Goal: Task Accomplishment & Management: Manage account settings

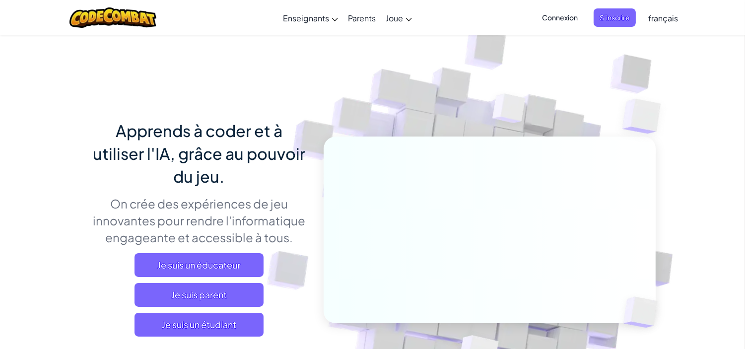
click at [554, 30] on div "Connexion S'inscrire français English ([GEOGRAPHIC_DATA]) English ([GEOGRAPHIC_…" at bounding box center [607, 17] width 152 height 27
click at [555, 23] on span "Connexion" at bounding box center [560, 17] width 48 height 18
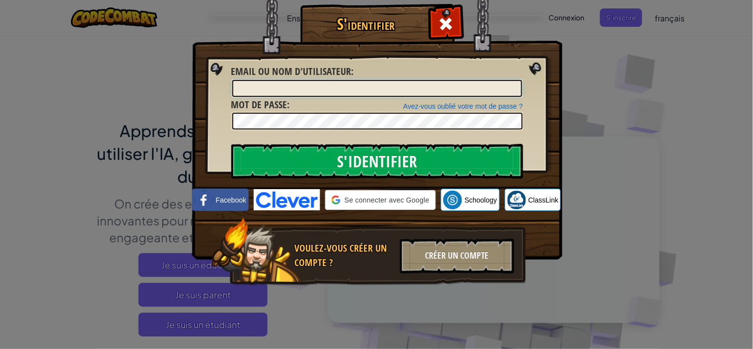
click at [342, 82] on input "Email ou nom d'utilisateur :" at bounding box center [377, 88] width 290 height 17
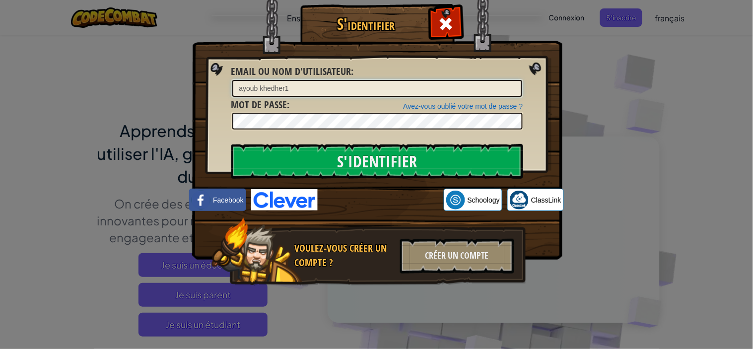
type input "ayoub khedher1"
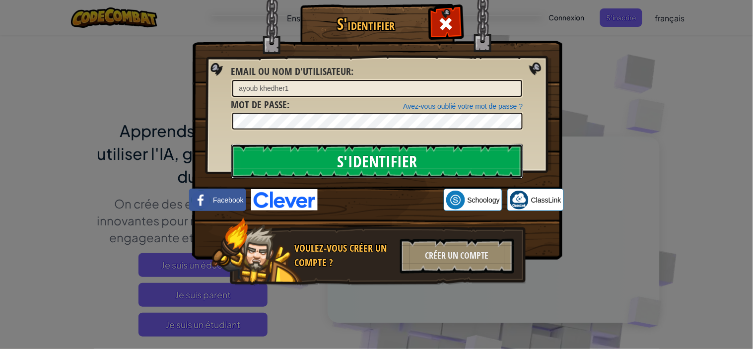
click at [256, 162] on input "S'identifier" at bounding box center [377, 161] width 292 height 35
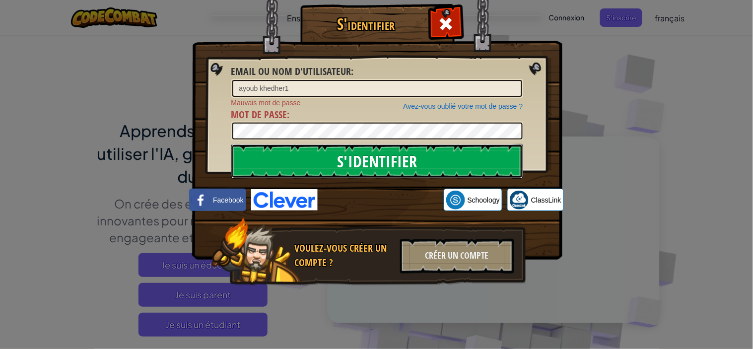
click at [265, 156] on input "S'identifier" at bounding box center [377, 161] width 292 height 35
